Goal: Information Seeking & Learning: Learn about a topic

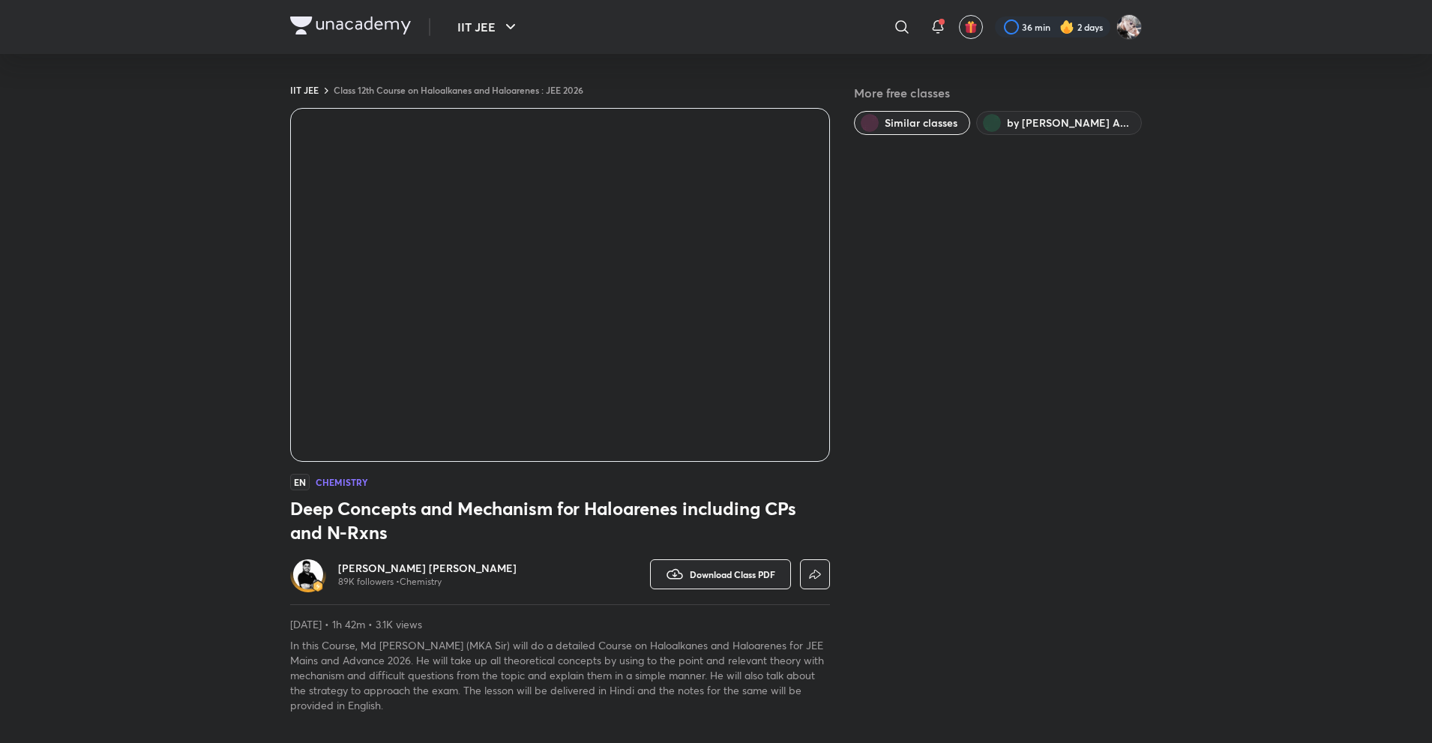
scroll to position [735, 0]
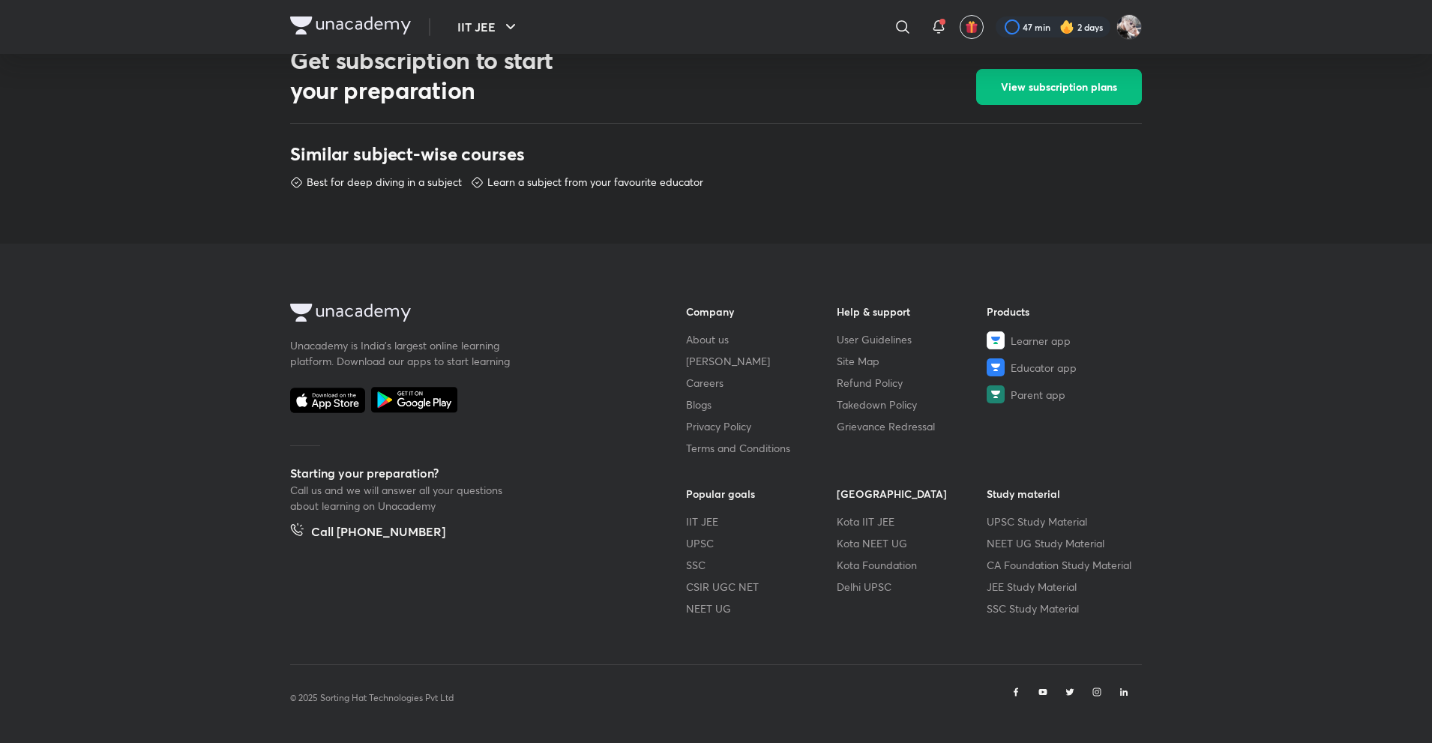
scroll to position [668, 0]
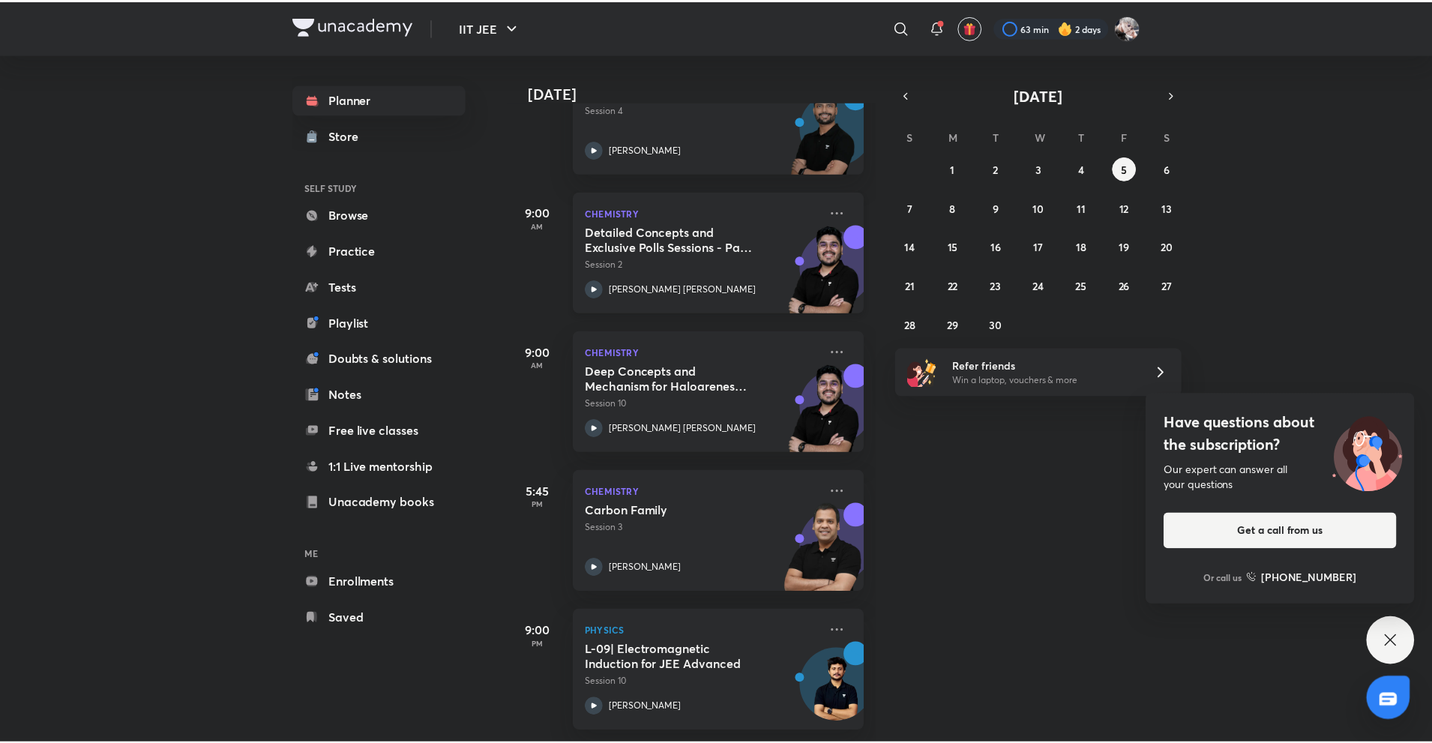
scroll to position [286, 0]
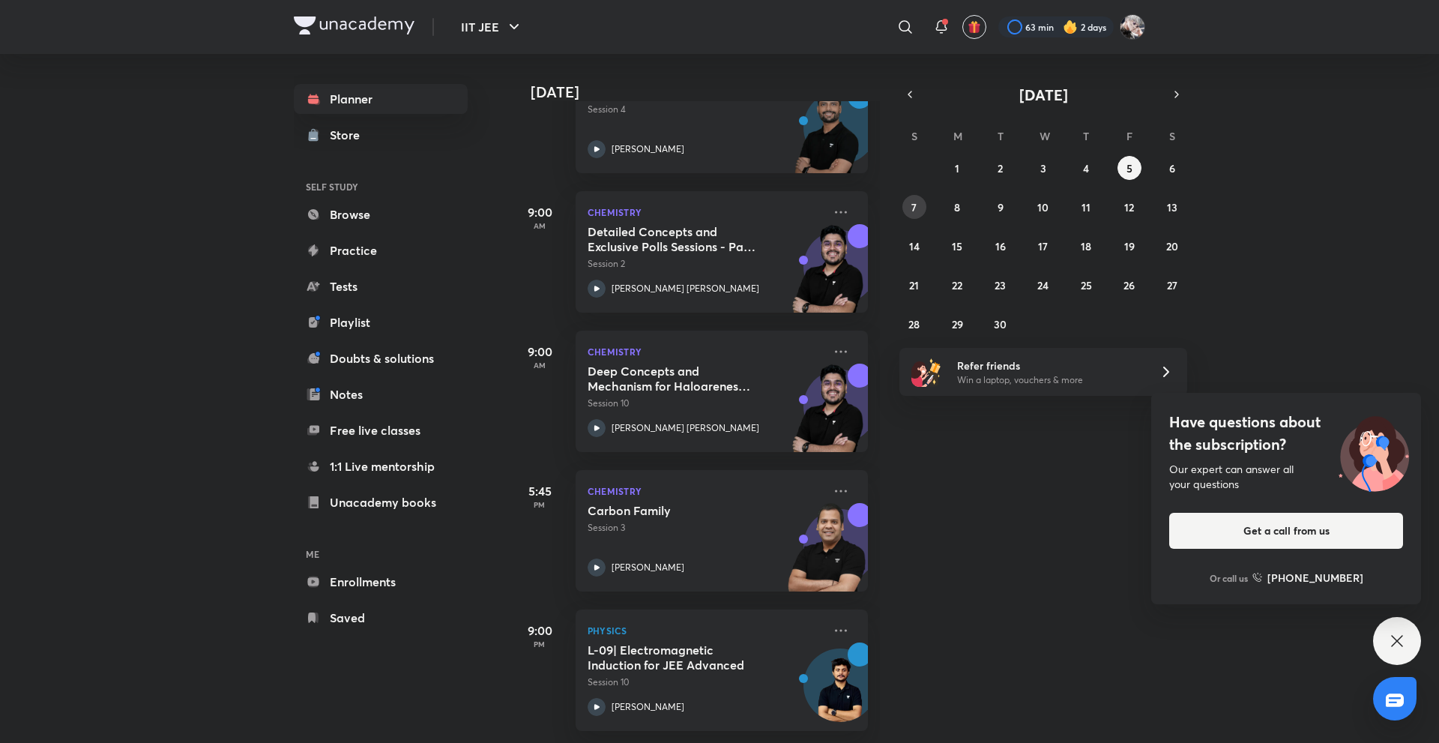
click at [914, 205] on abbr "7" at bounding box center [914, 207] width 5 height 14
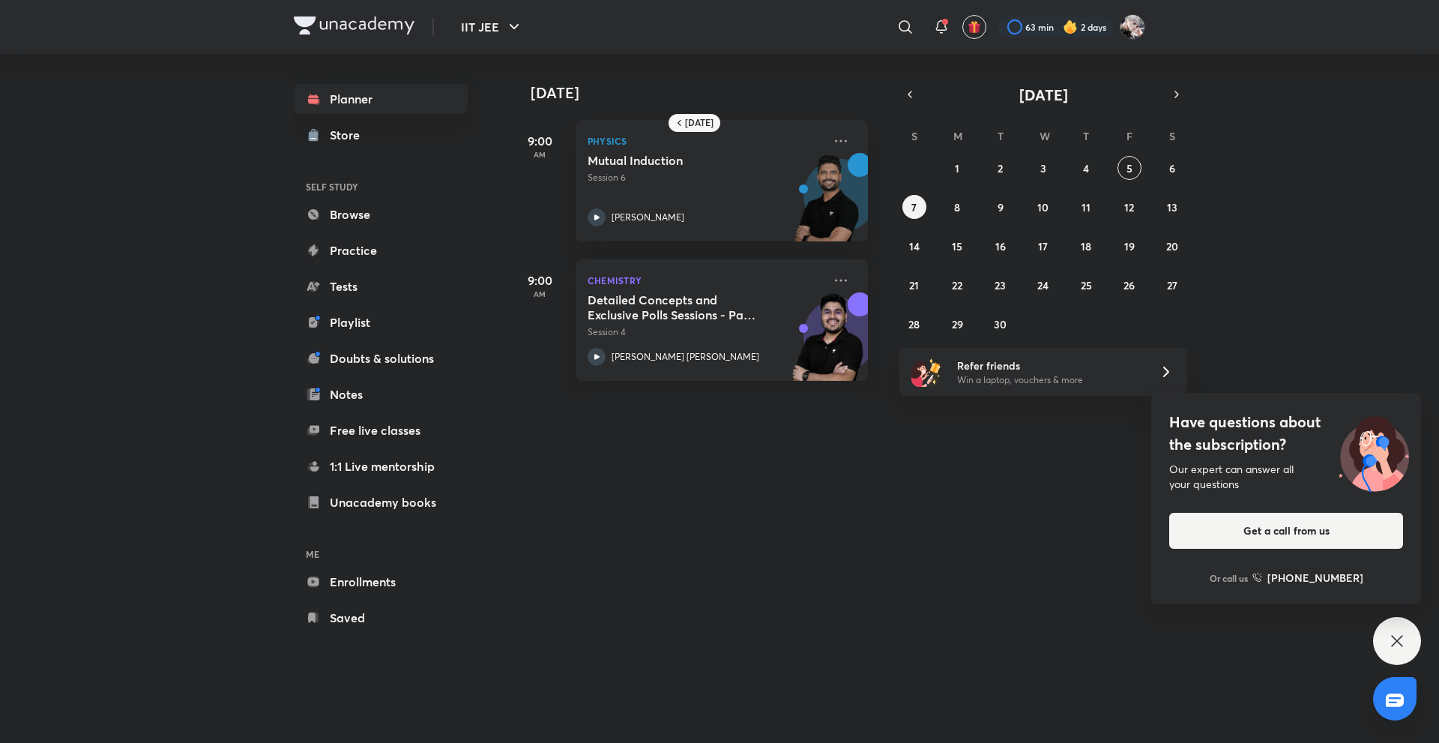
click at [1205, 174] on div "7 September 9:00 AM Physics Mutual Induction Session 6 Prateek Jain 9:00 AM Che…" at bounding box center [973, 223] width 927 height 339
click at [1163, 169] on button "6" at bounding box center [1172, 168] width 24 height 24
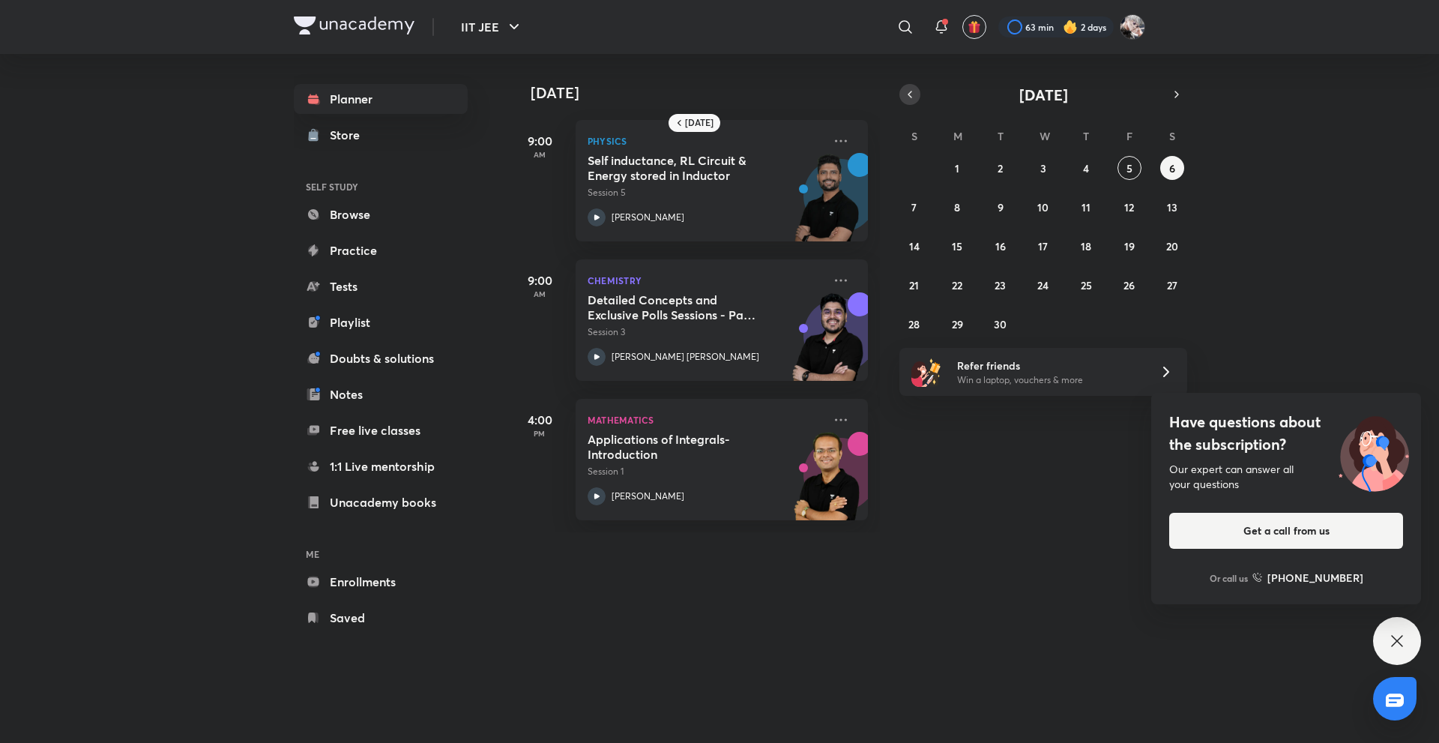
click at [911, 92] on icon "button" at bounding box center [910, 94] width 3 height 6
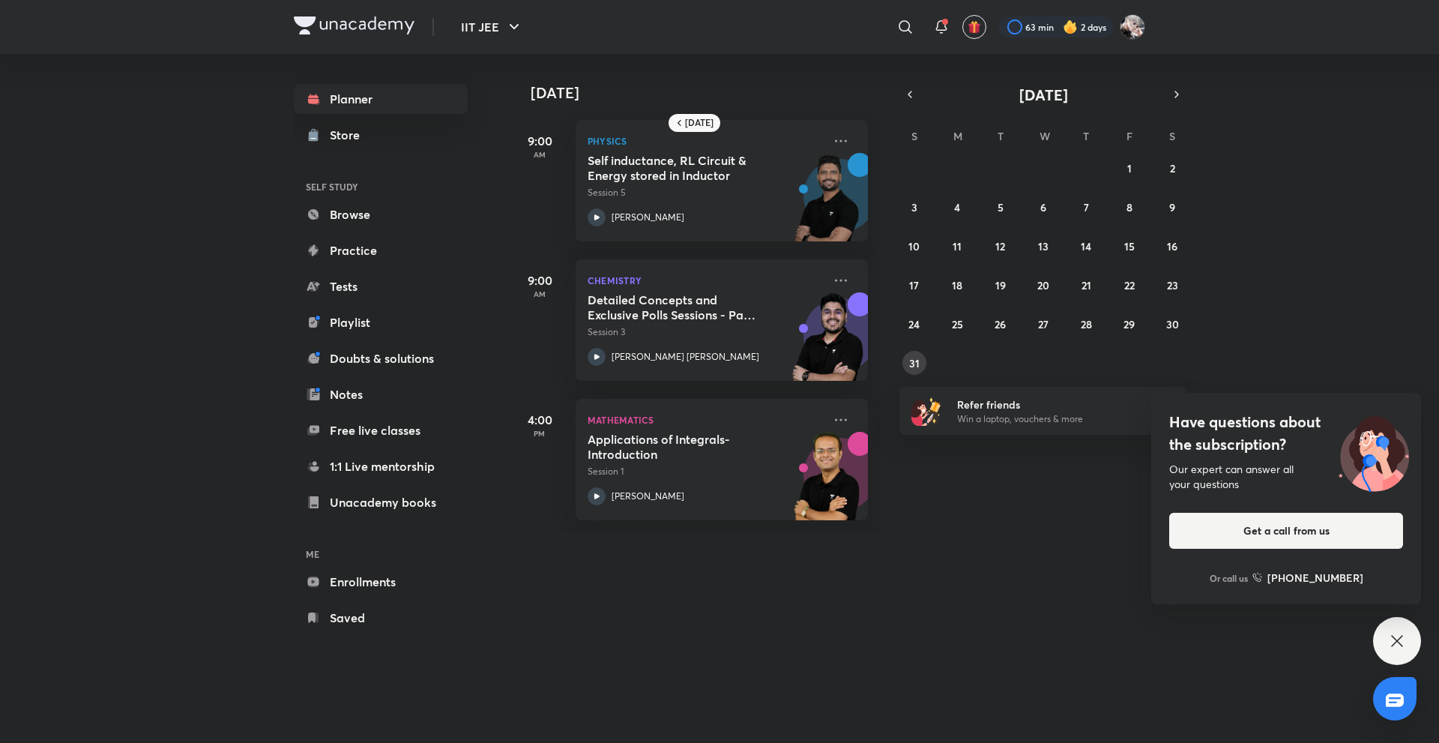
click at [903, 362] on button "31" at bounding box center [915, 363] width 24 height 24
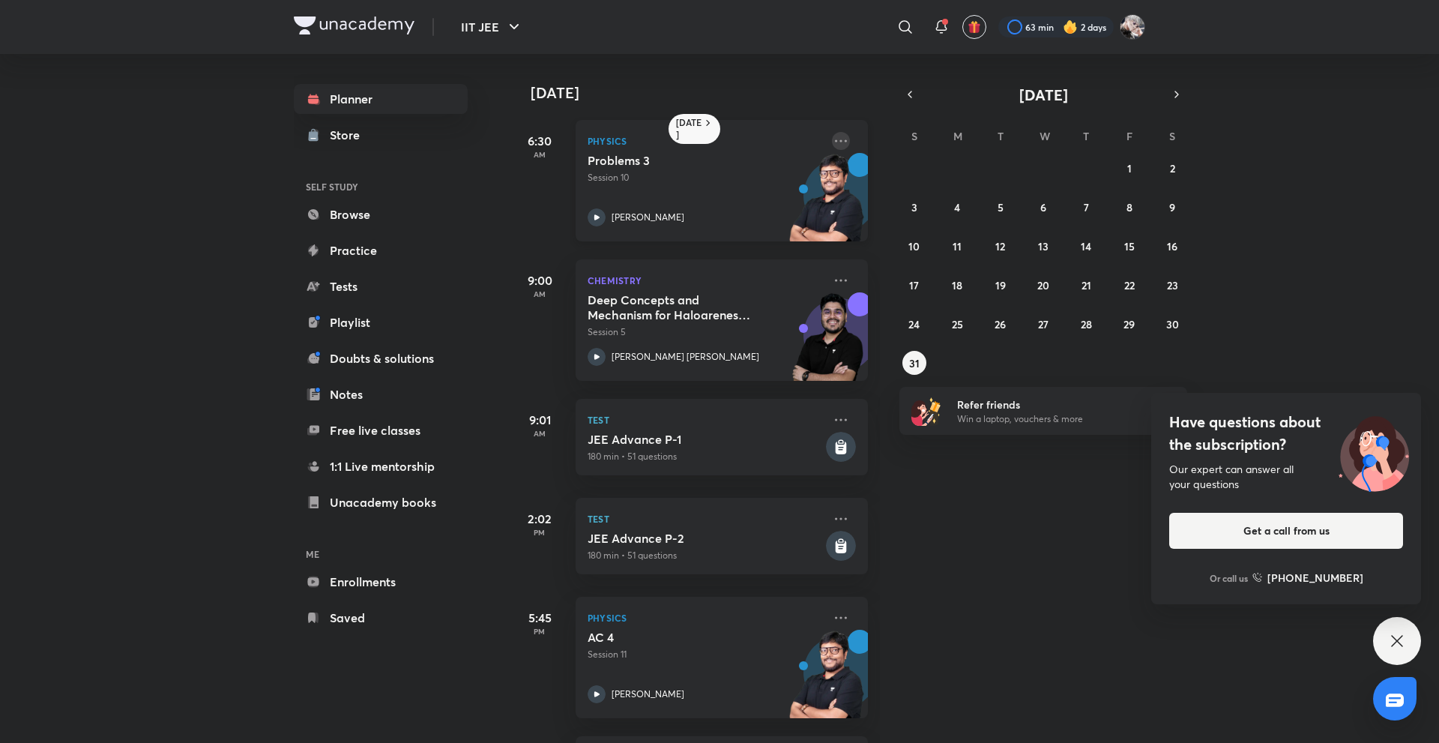
click at [835, 142] on icon at bounding box center [841, 141] width 18 height 18
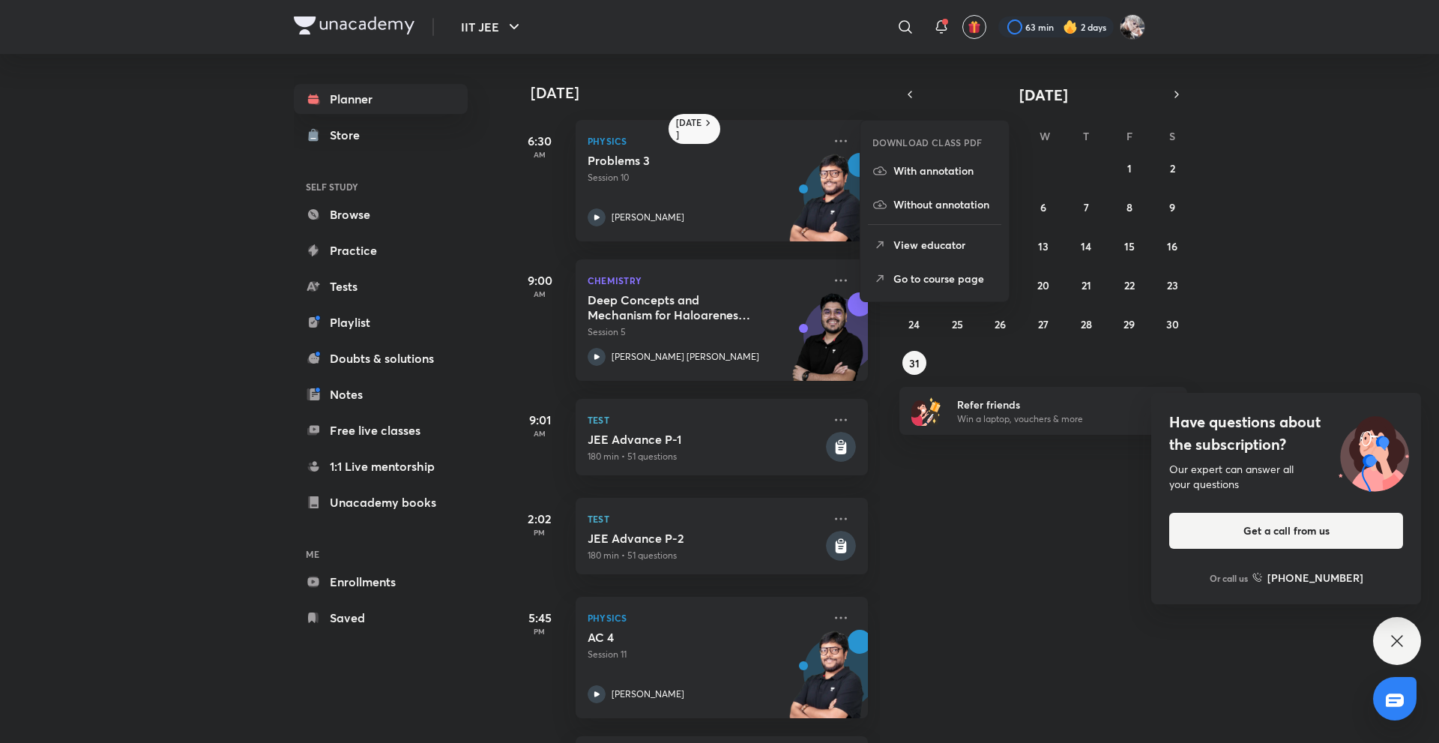
click at [921, 283] on p "Go to course page" at bounding box center [945, 279] width 103 height 16
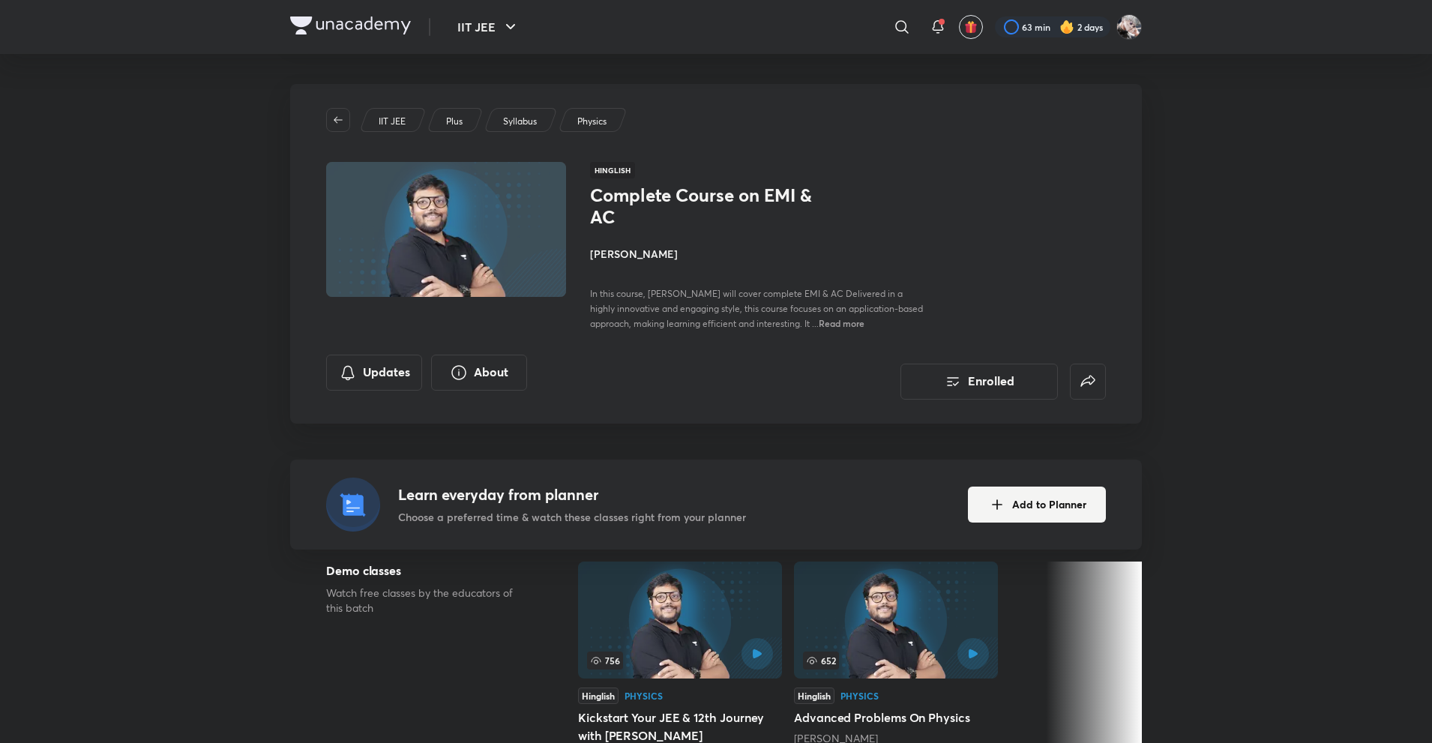
click at [615, 247] on h4 "Pankaj Singh" at bounding box center [758, 254] width 336 height 16
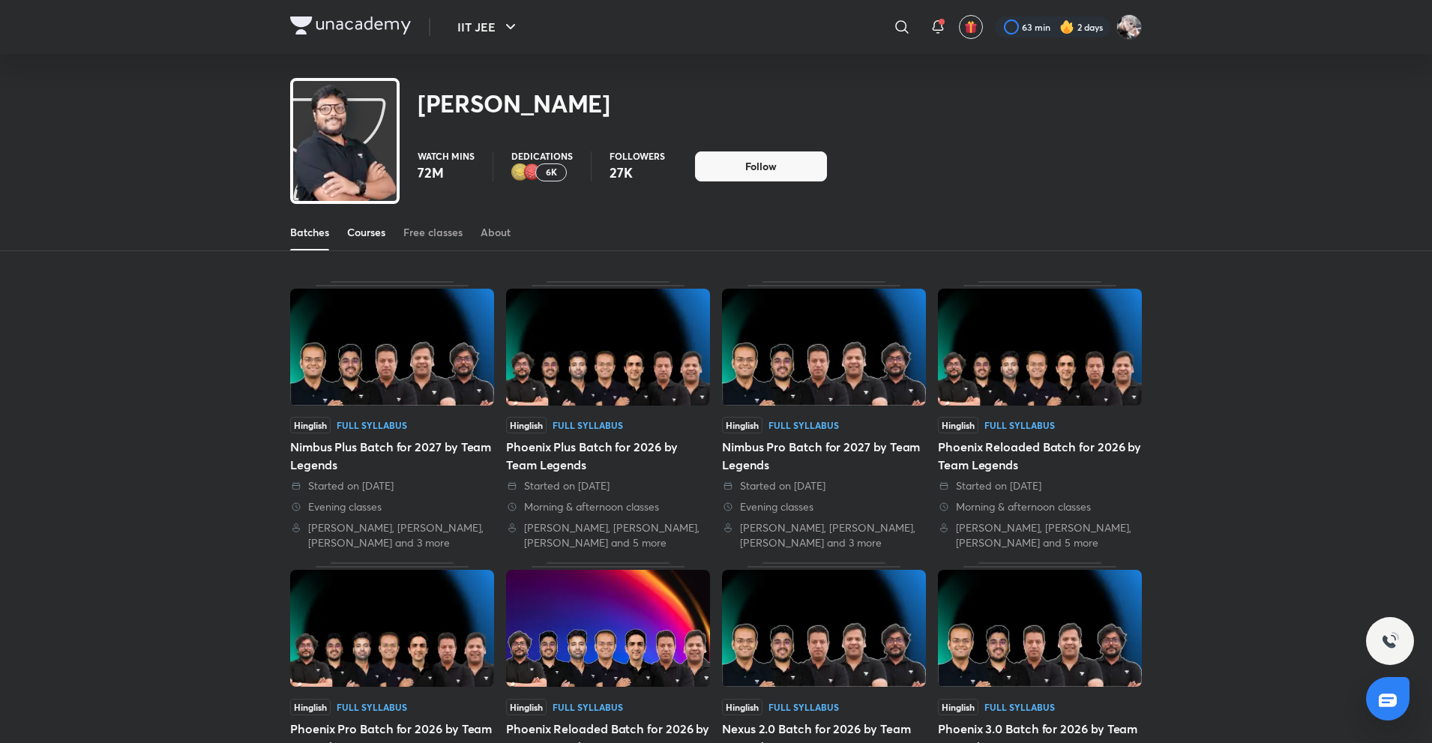
click at [376, 237] on div "Courses" at bounding box center [366, 232] width 38 height 15
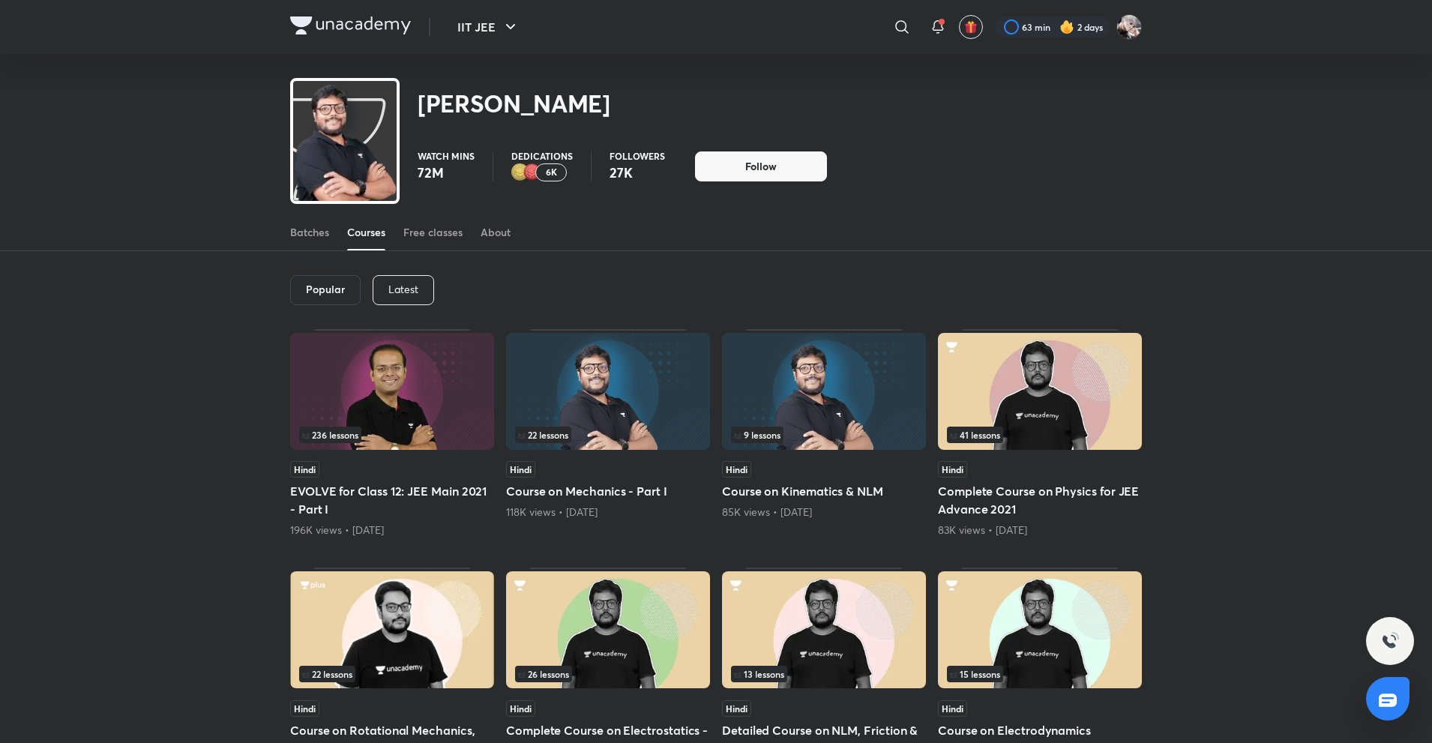
click at [397, 281] on div "Latest" at bounding box center [403, 290] width 61 height 30
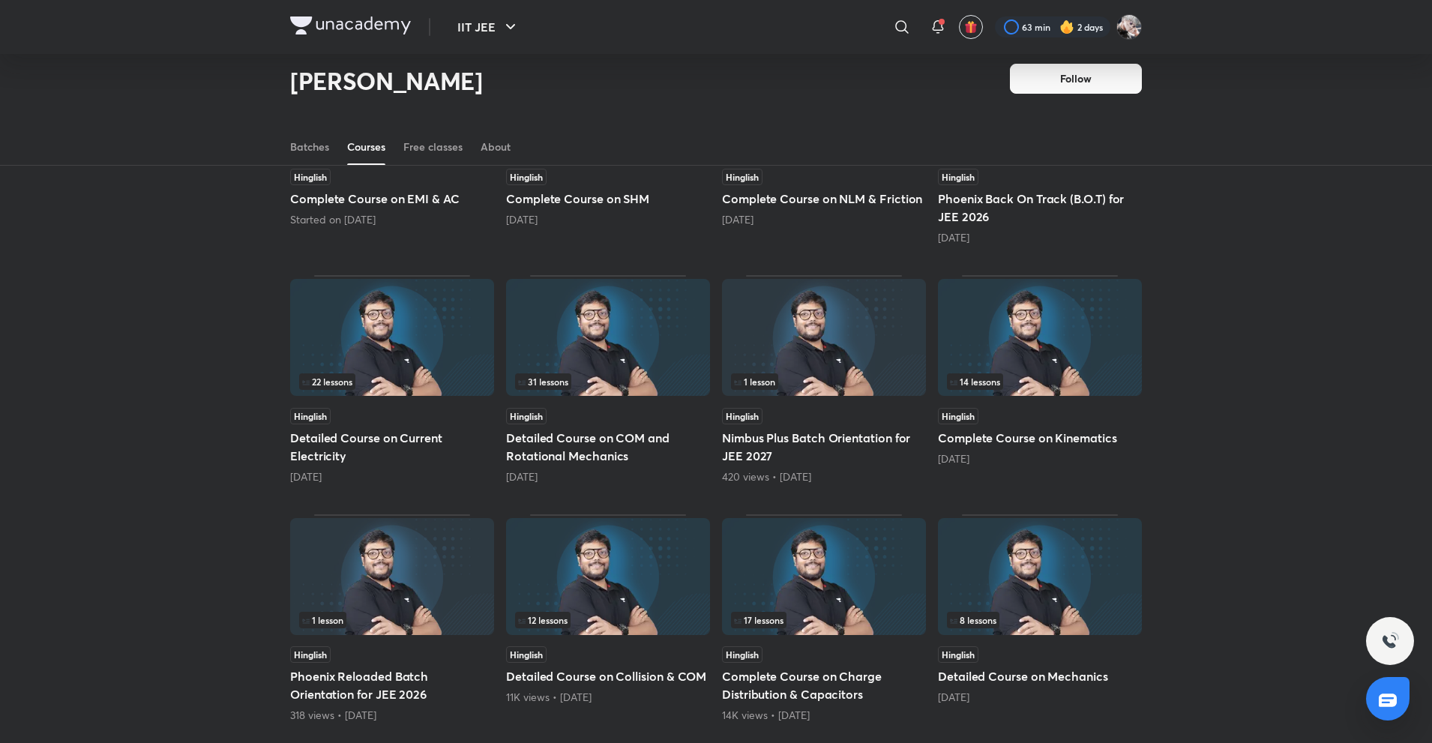
scroll to position [365, 0]
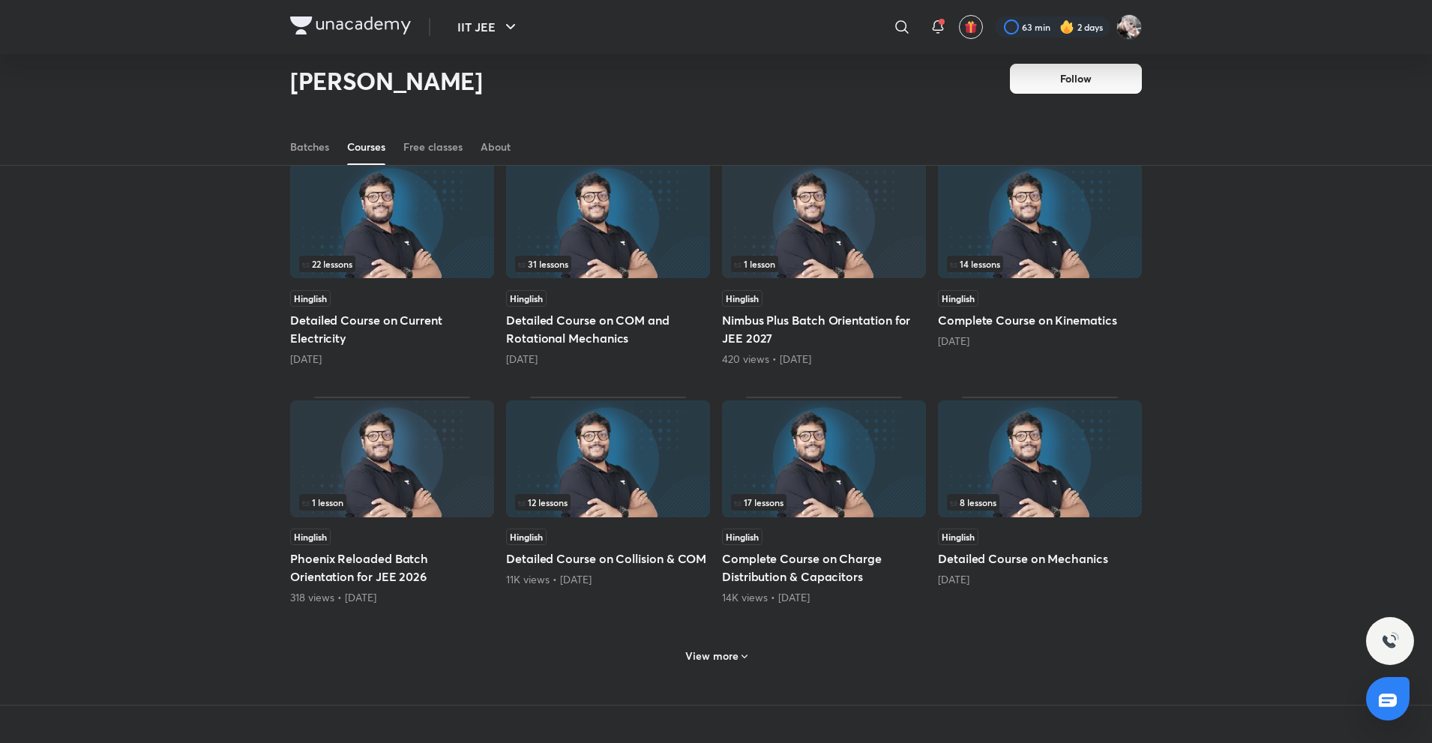
click at [402, 281] on div "22 lessons Hinglish Detailed Course on Current Electricity 23 days ago" at bounding box center [392, 261] width 204 height 208
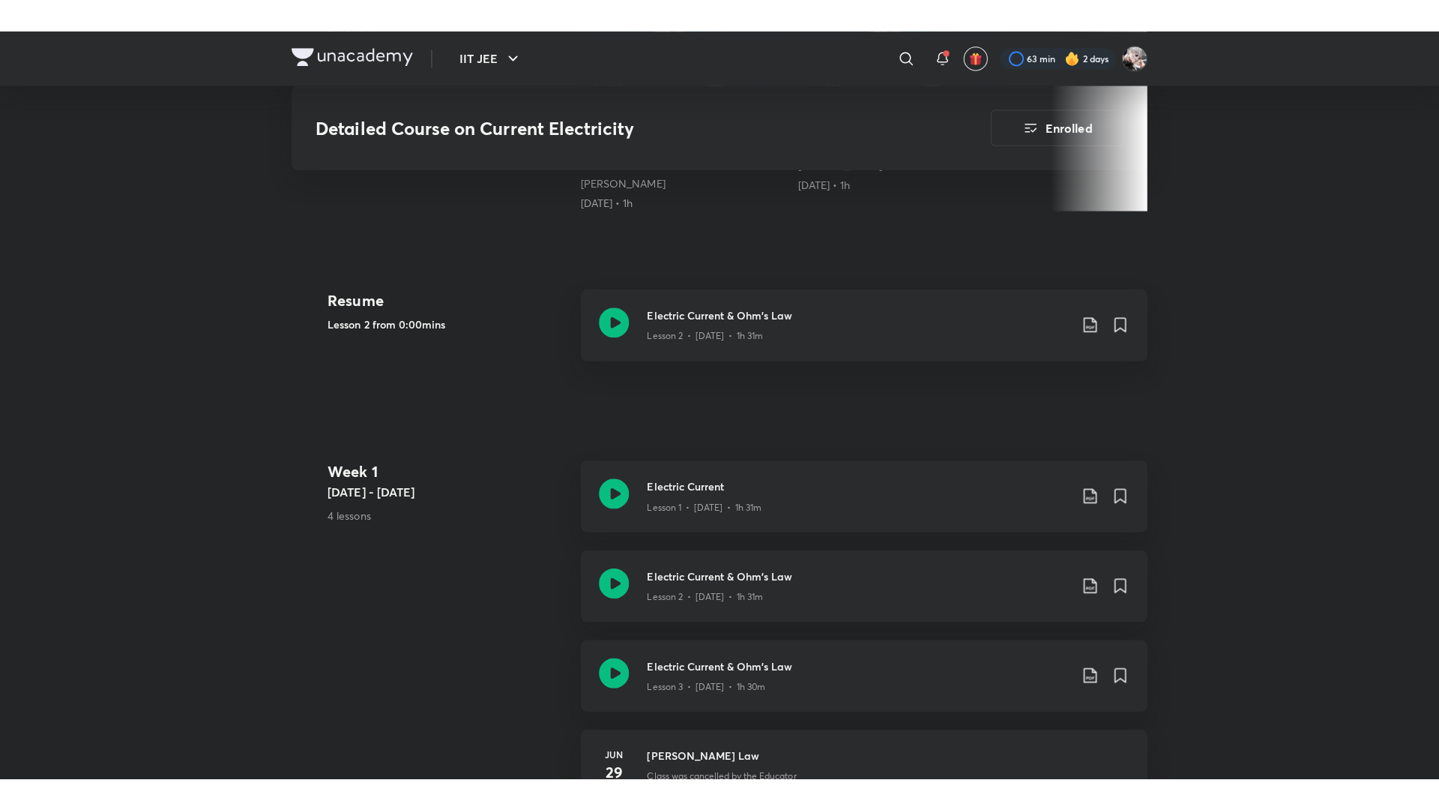
scroll to position [600, 0]
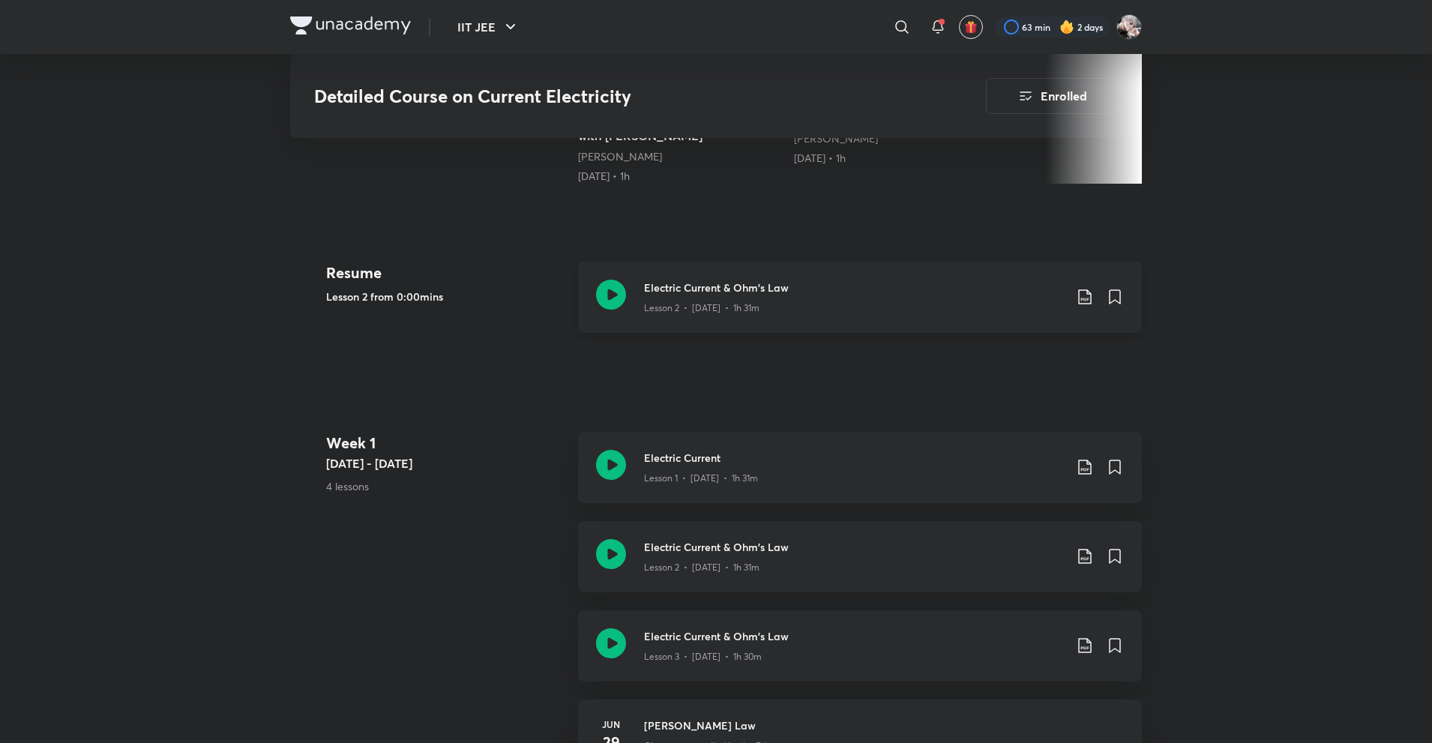
click at [678, 318] on div "Electric Current & Ohm's Law Lesson 2 • Jun 26 • 1h 31m" at bounding box center [860, 297] width 564 height 71
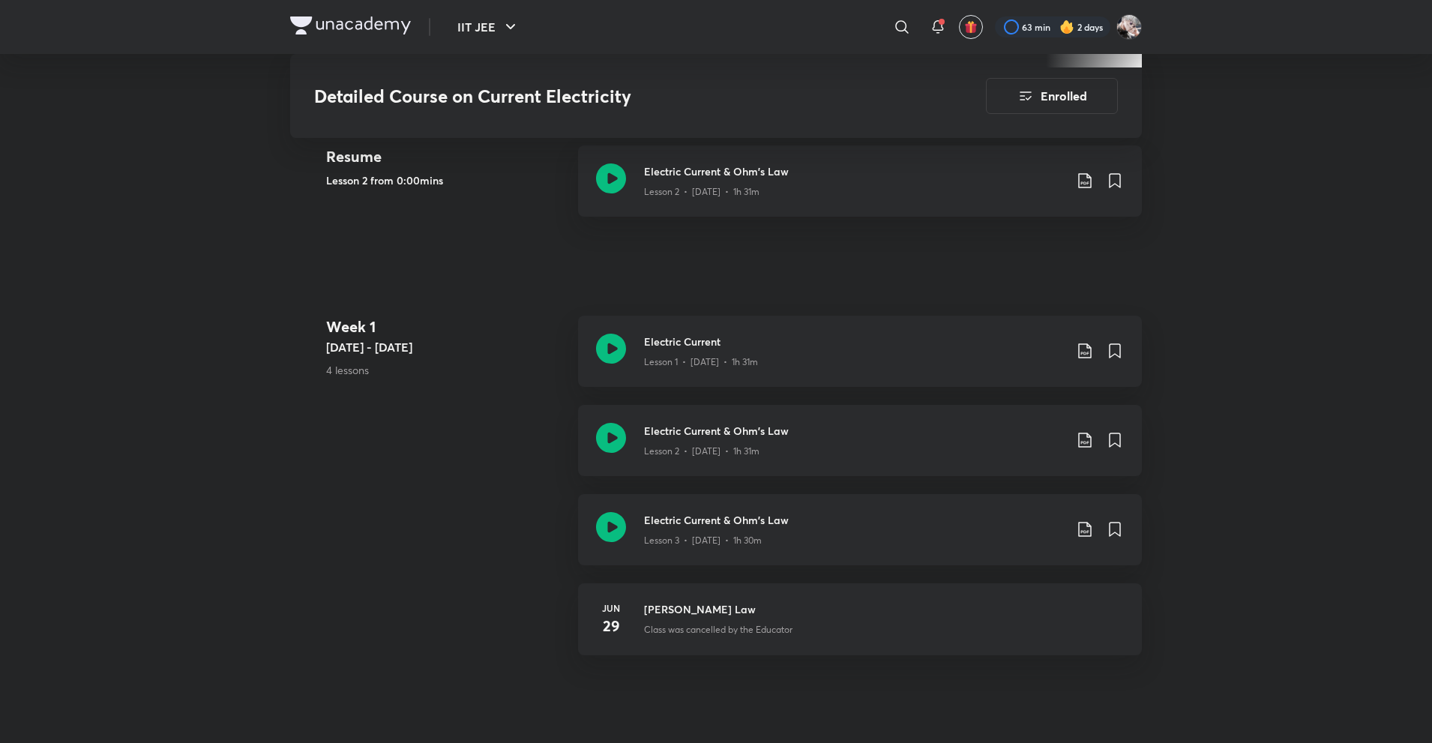
scroll to position [717, 0]
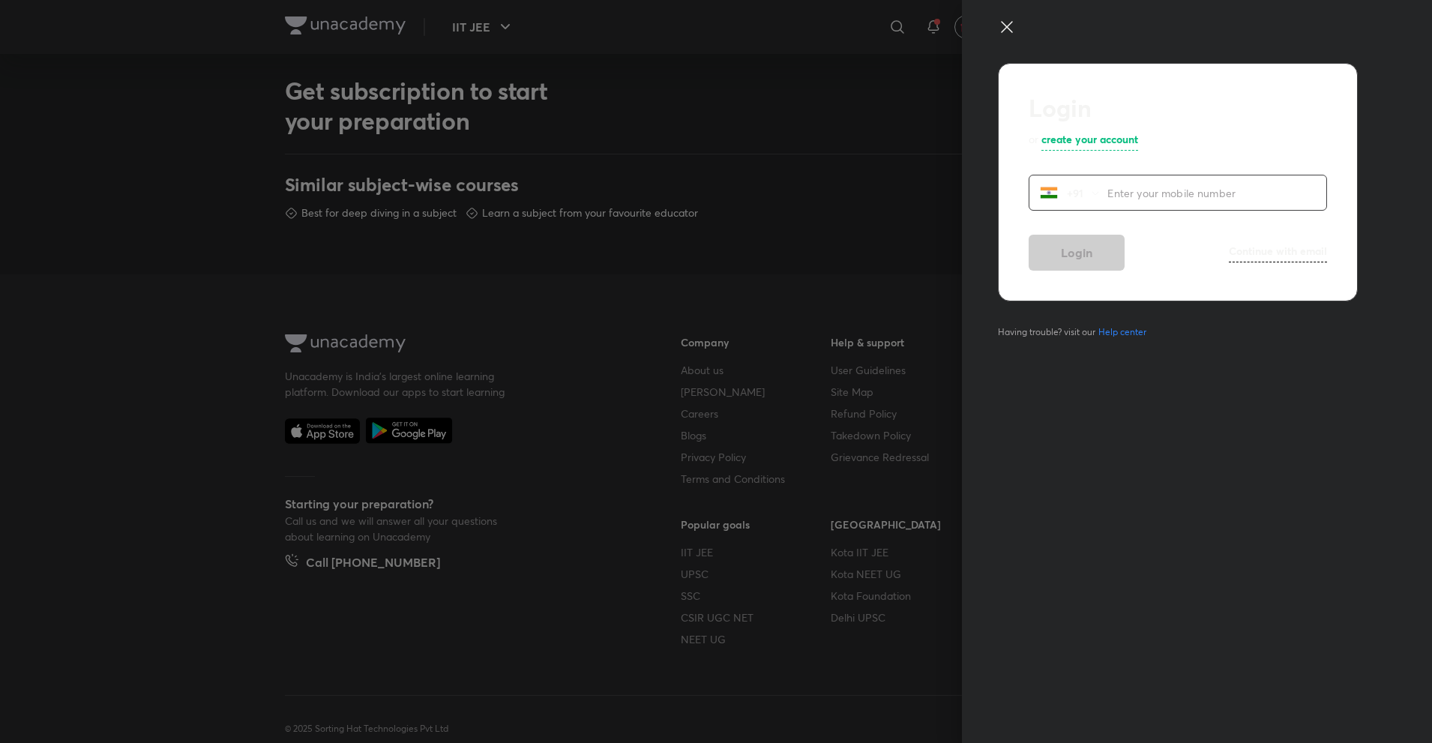
scroll to position [681, 0]
